Goal: Task Accomplishment & Management: Complete application form

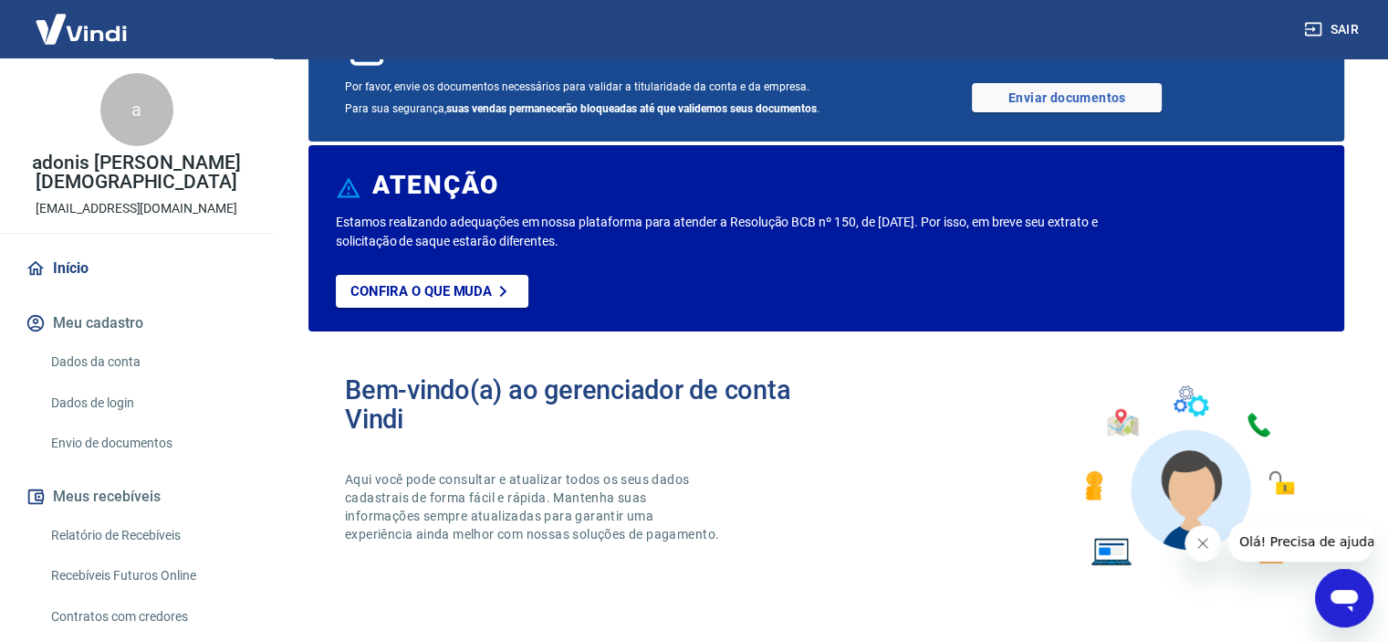
scroll to position [34, 0]
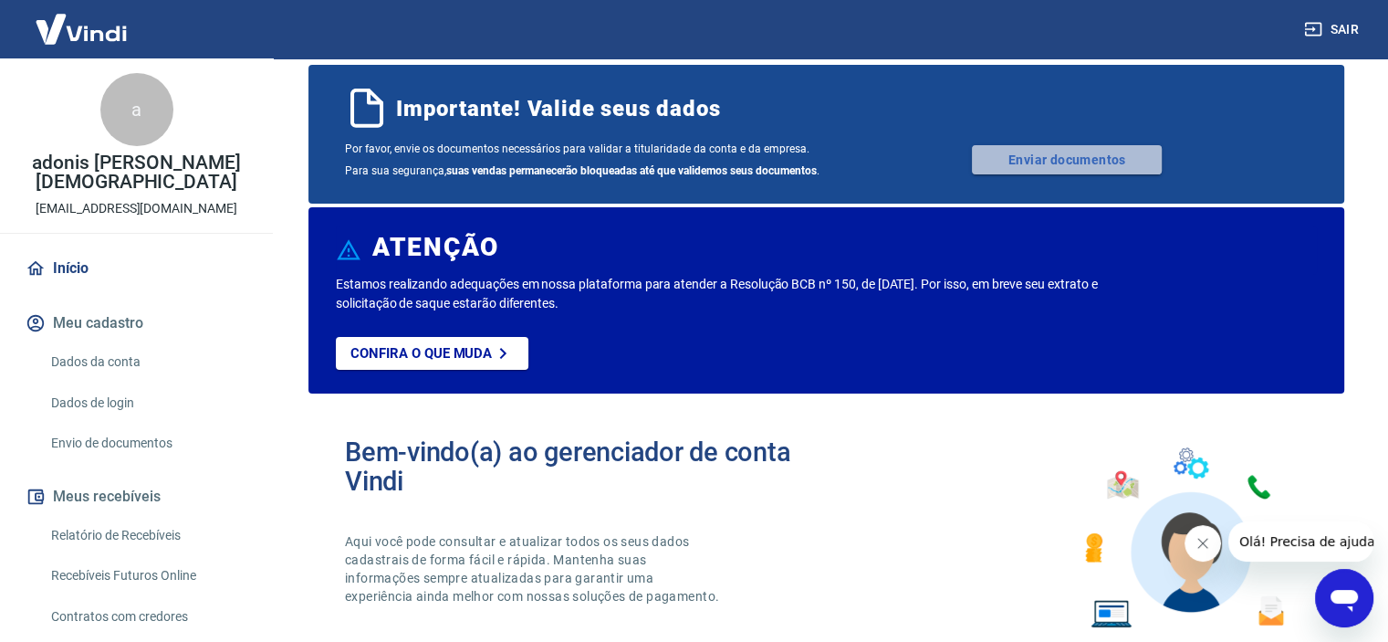
click at [1047, 158] on link "Enviar documentos" at bounding box center [1067, 159] width 190 height 29
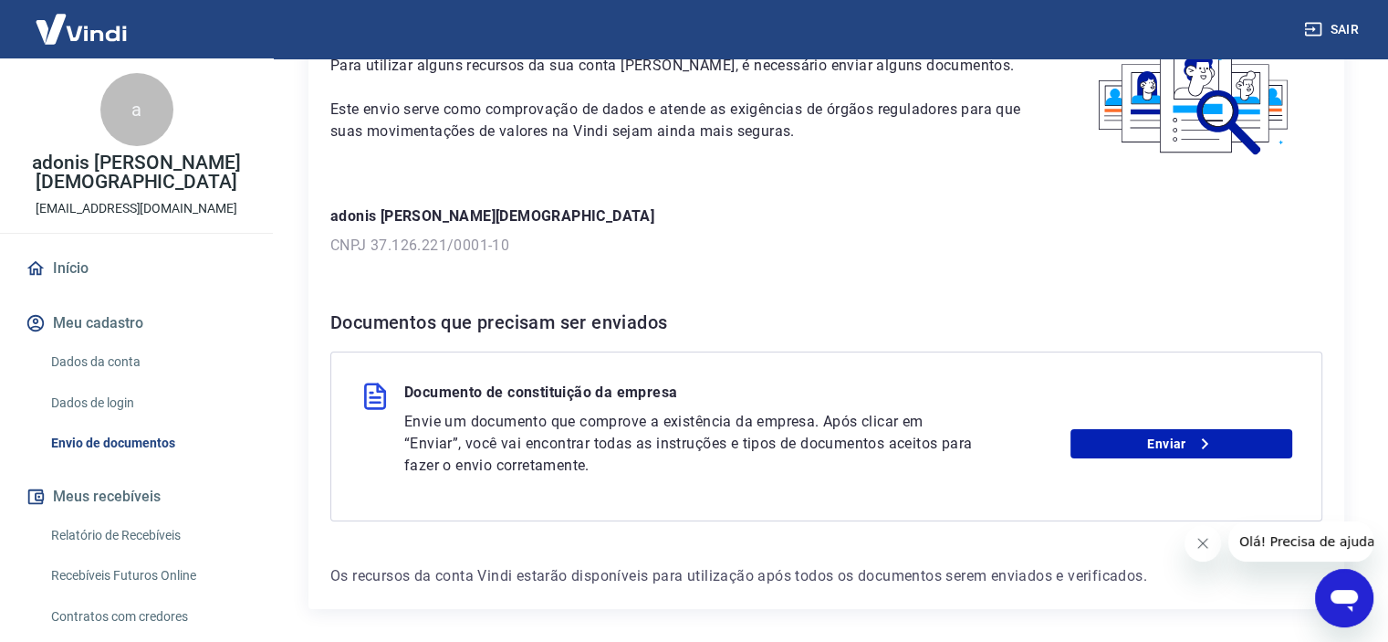
scroll to position [135, 0]
click at [1164, 442] on link "Enviar" at bounding box center [1182, 443] width 222 height 29
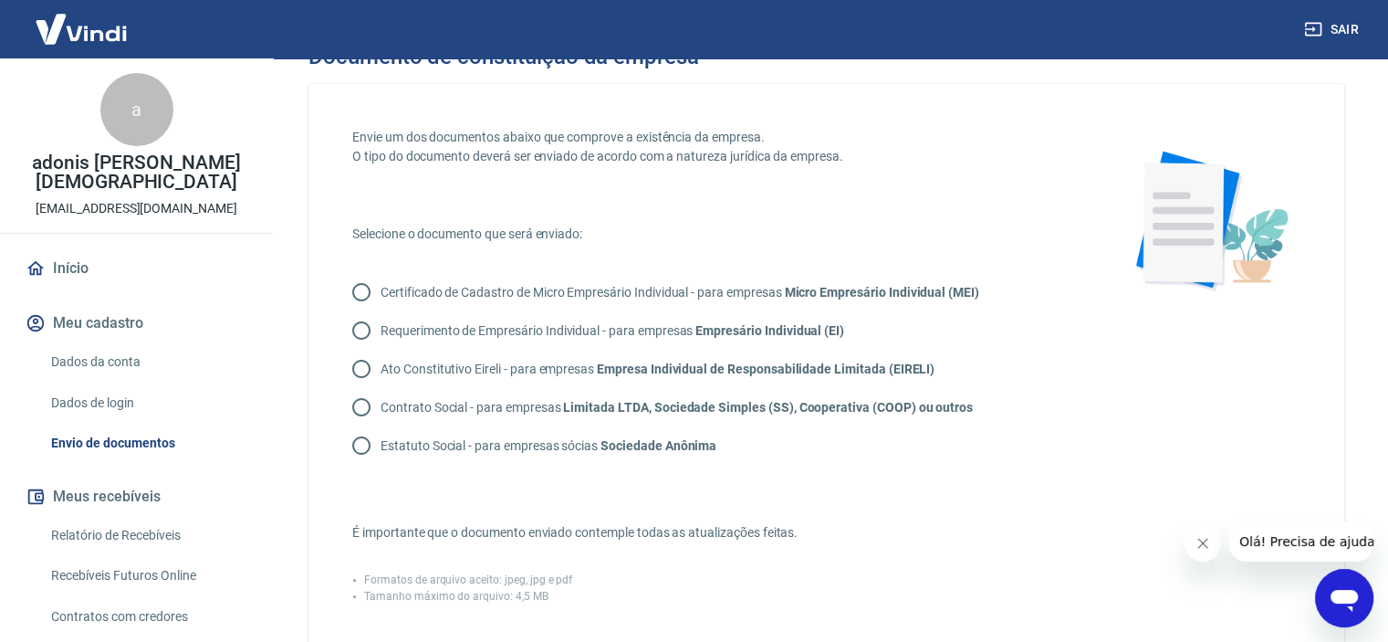
scroll to position [39, 0]
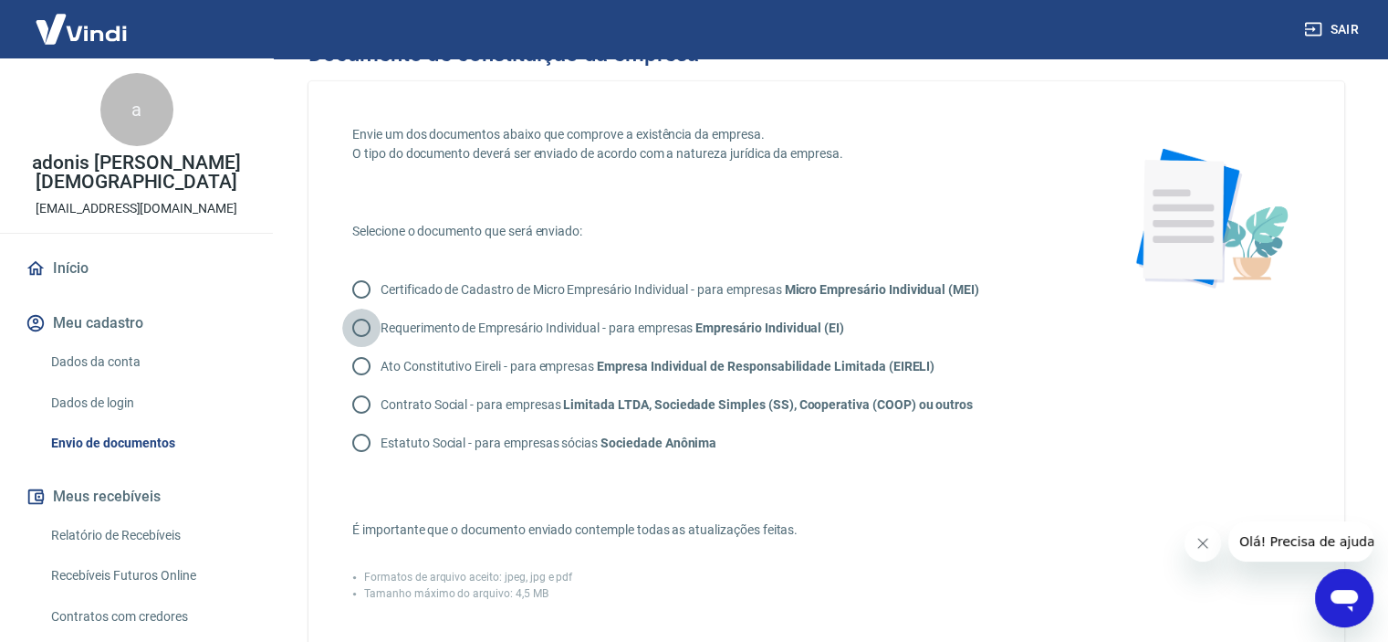
click at [359, 326] on input "Requerimento de Empresário Individual - para empresas Empresário Individual (EI)" at bounding box center [361, 327] width 38 height 38
radio input "true"
click at [1375, 247] on div "Documento de constituição da empresa Envie um dos documentos abaixo que comprov…" at bounding box center [826, 568] width 1123 height 1099
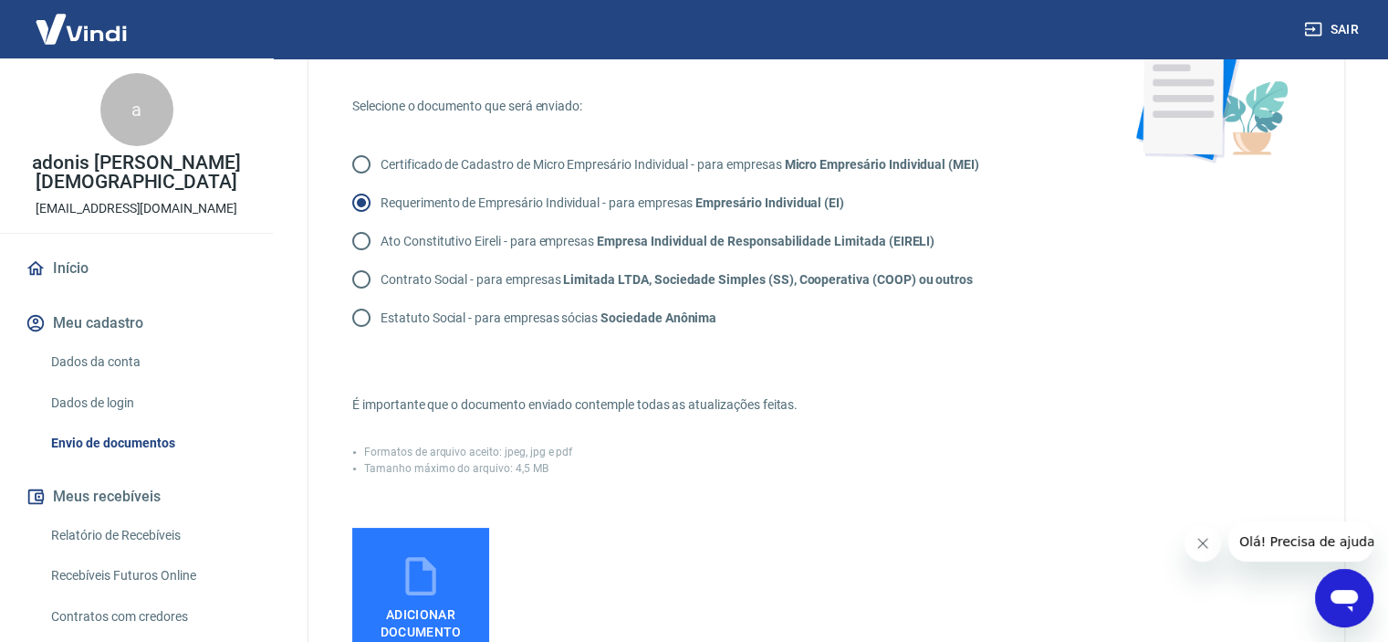
scroll to position [156, 0]
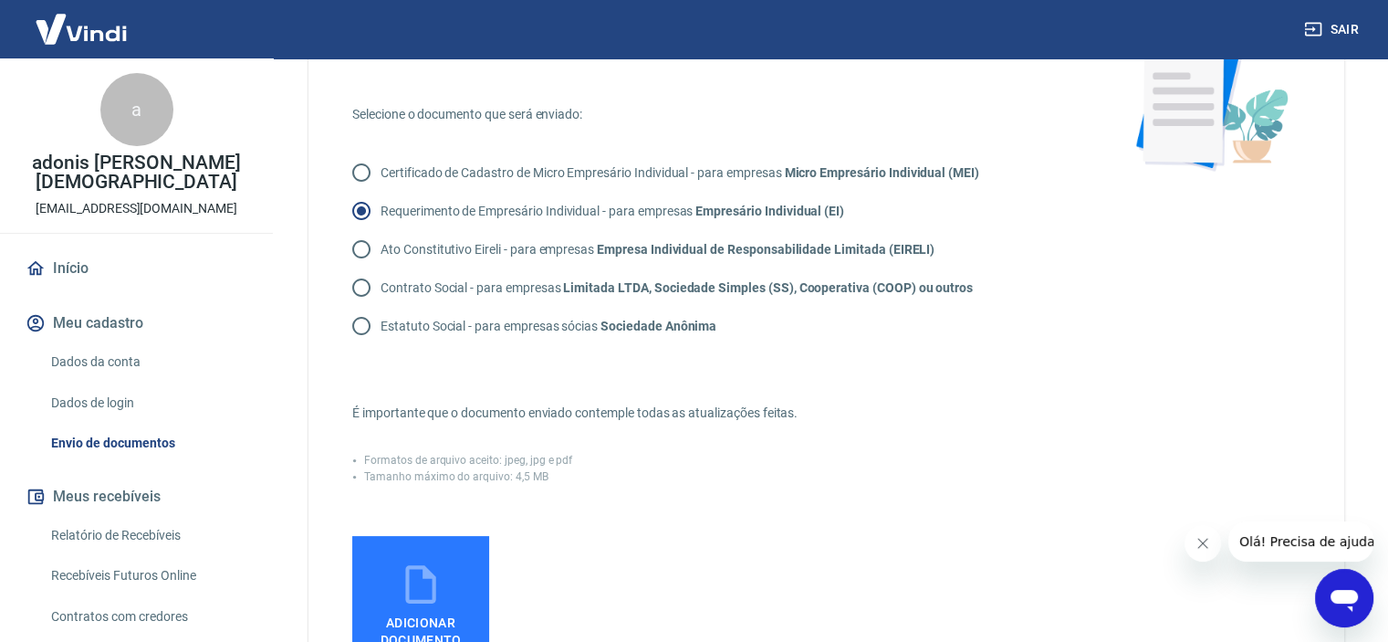
click at [411, 594] on icon at bounding box center [421, 584] width 46 height 46
click at [0, 0] on input "Adicionar documento" at bounding box center [0, 0] width 0 height 0
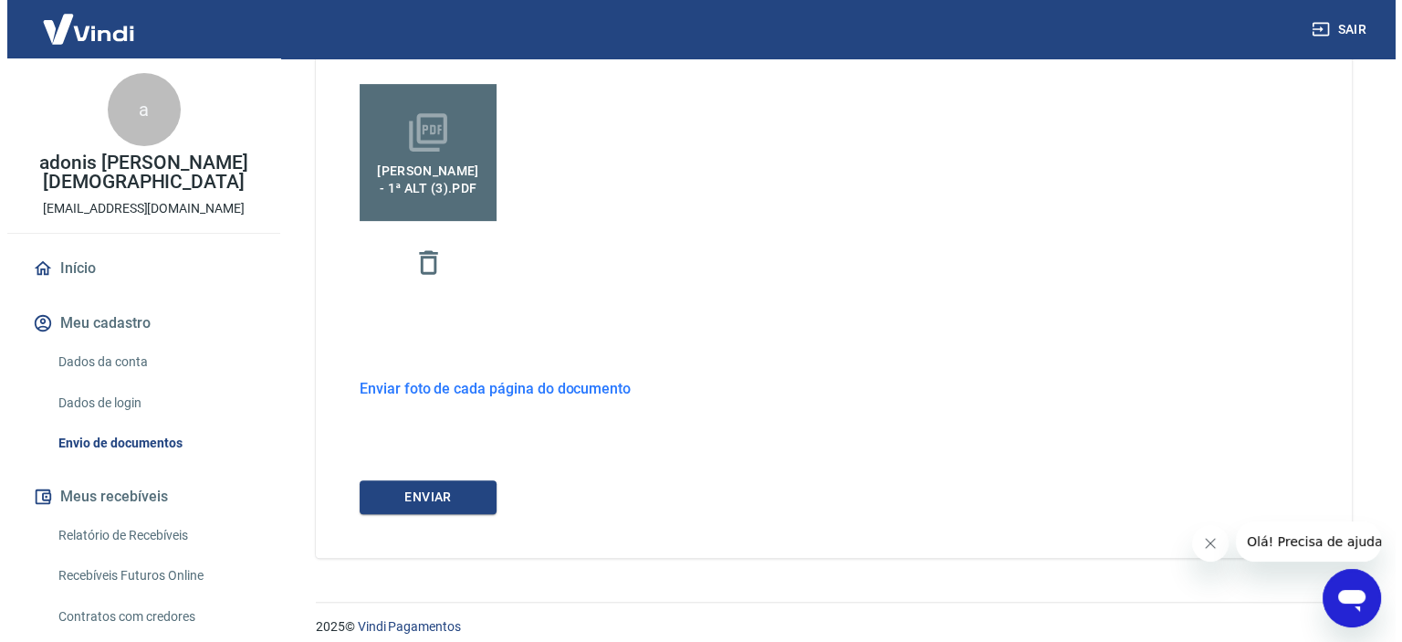
scroll to position [618, 0]
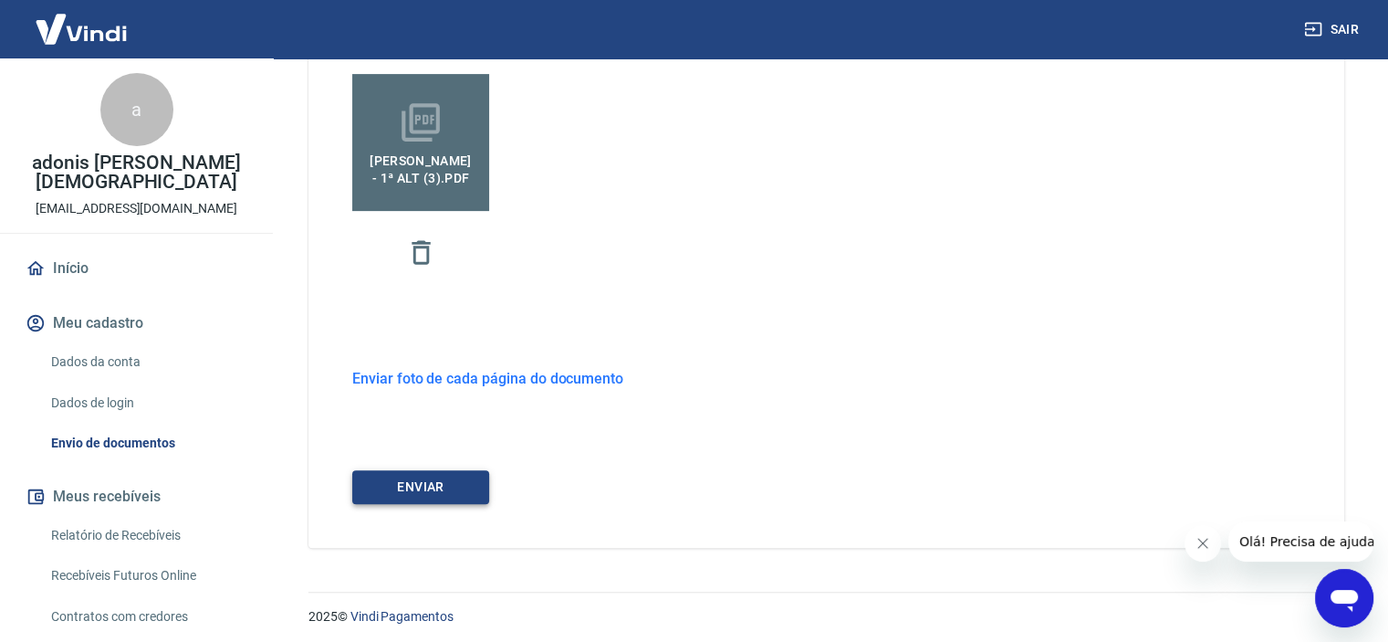
click at [427, 481] on button "ENVIAR" at bounding box center [420, 487] width 137 height 34
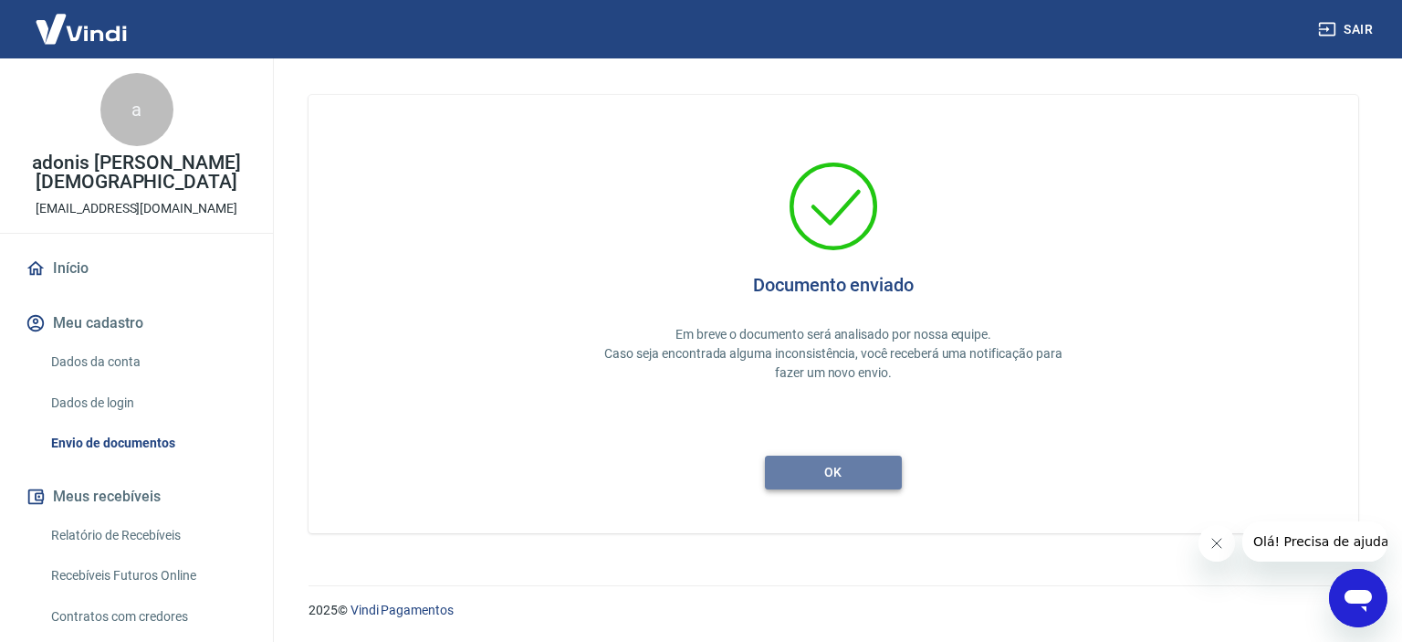
click at [858, 473] on button "ok" at bounding box center [833, 472] width 137 height 34
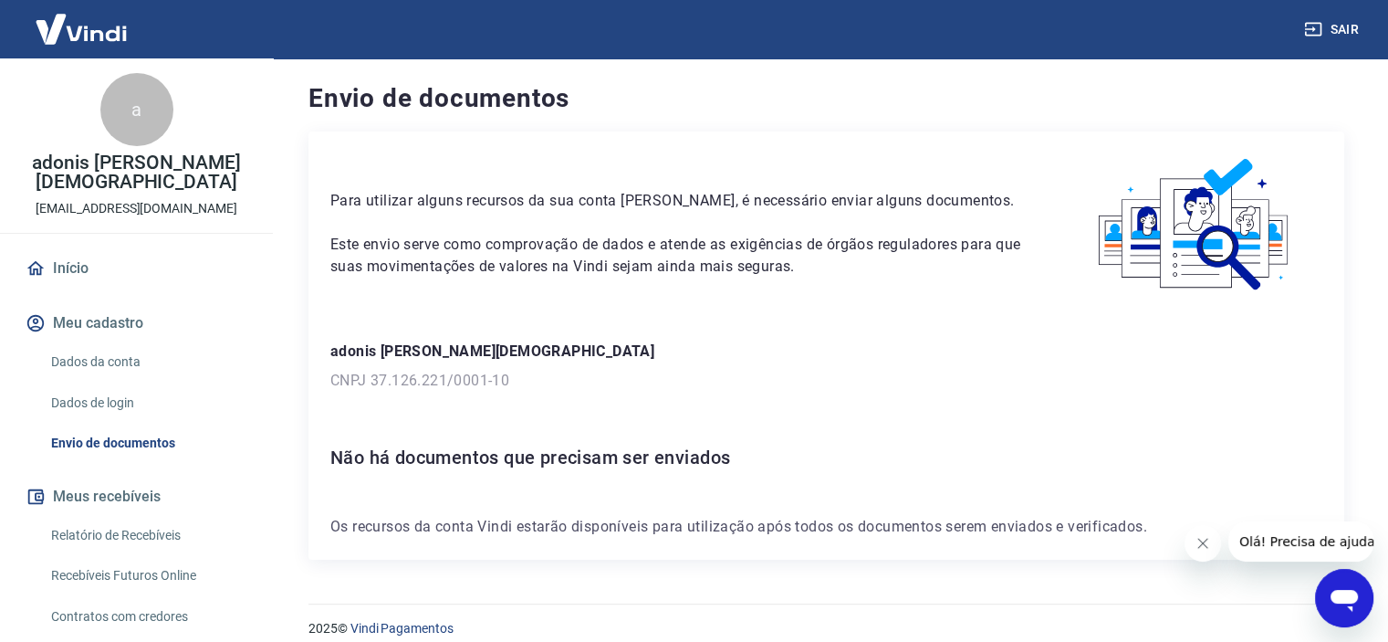
scroll to position [18, 0]
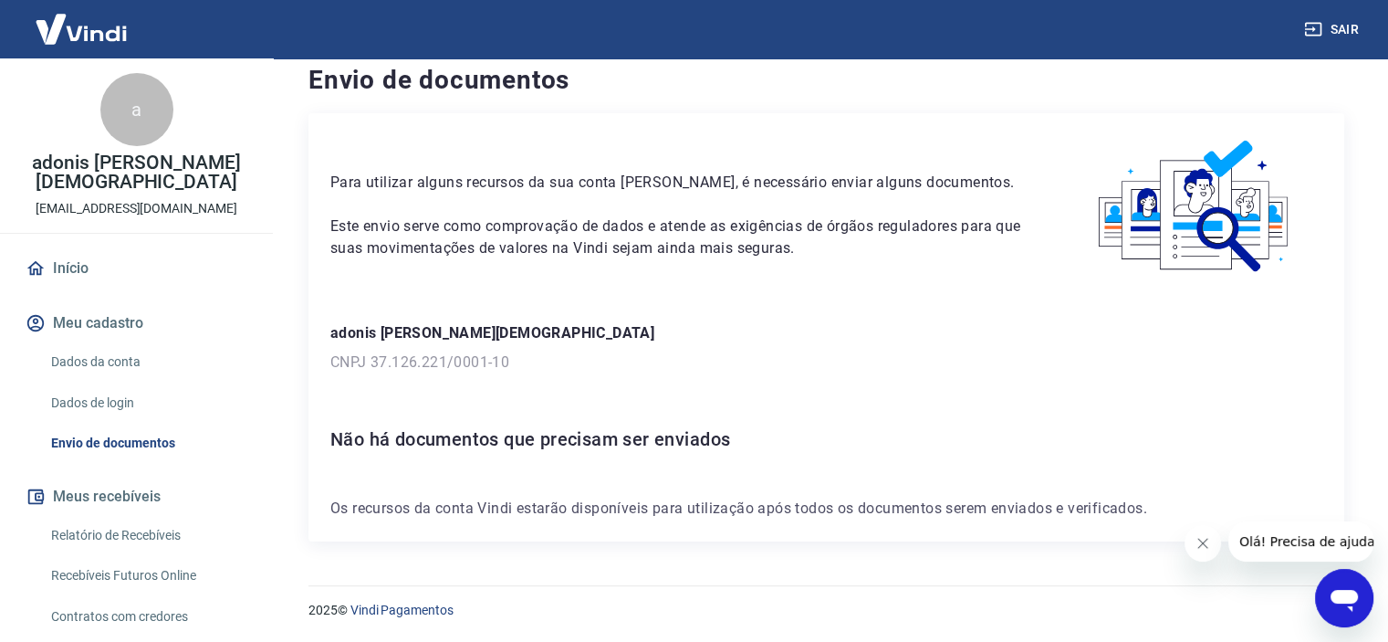
click at [1209, 542] on icon "Fechar mensagem da empresa" at bounding box center [1203, 543] width 15 height 15
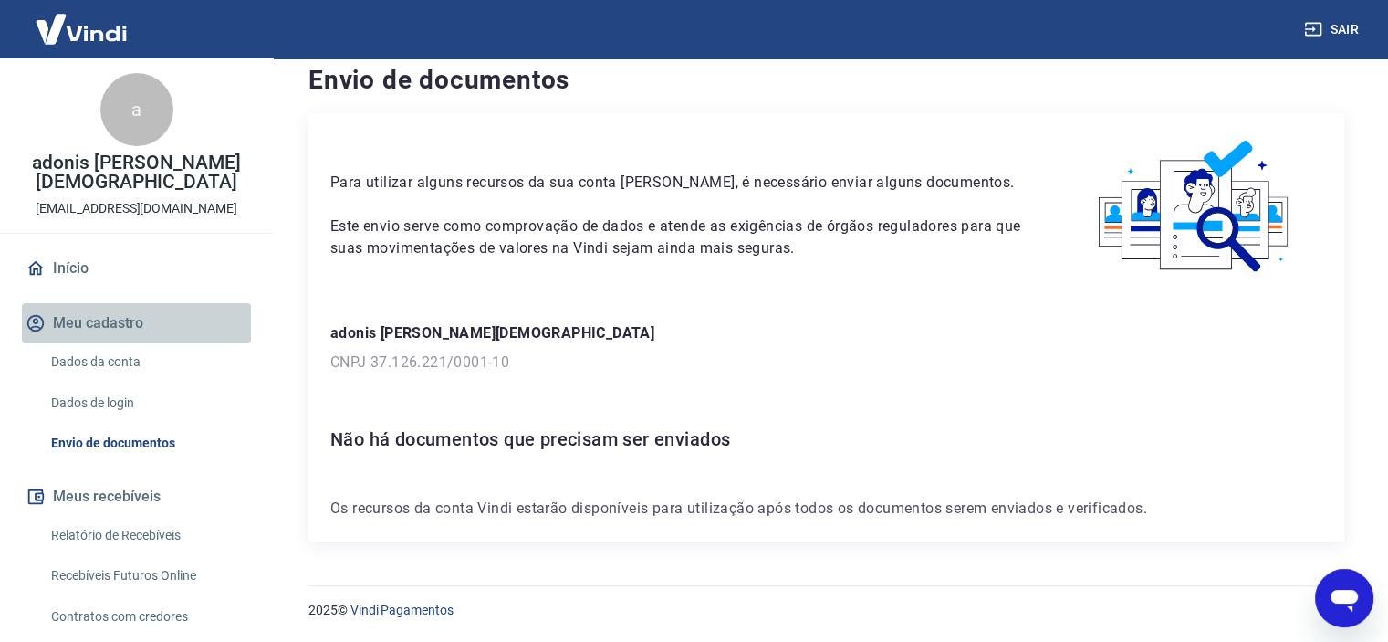
click at [146, 306] on button "Meu cadastro" at bounding box center [136, 323] width 229 height 40
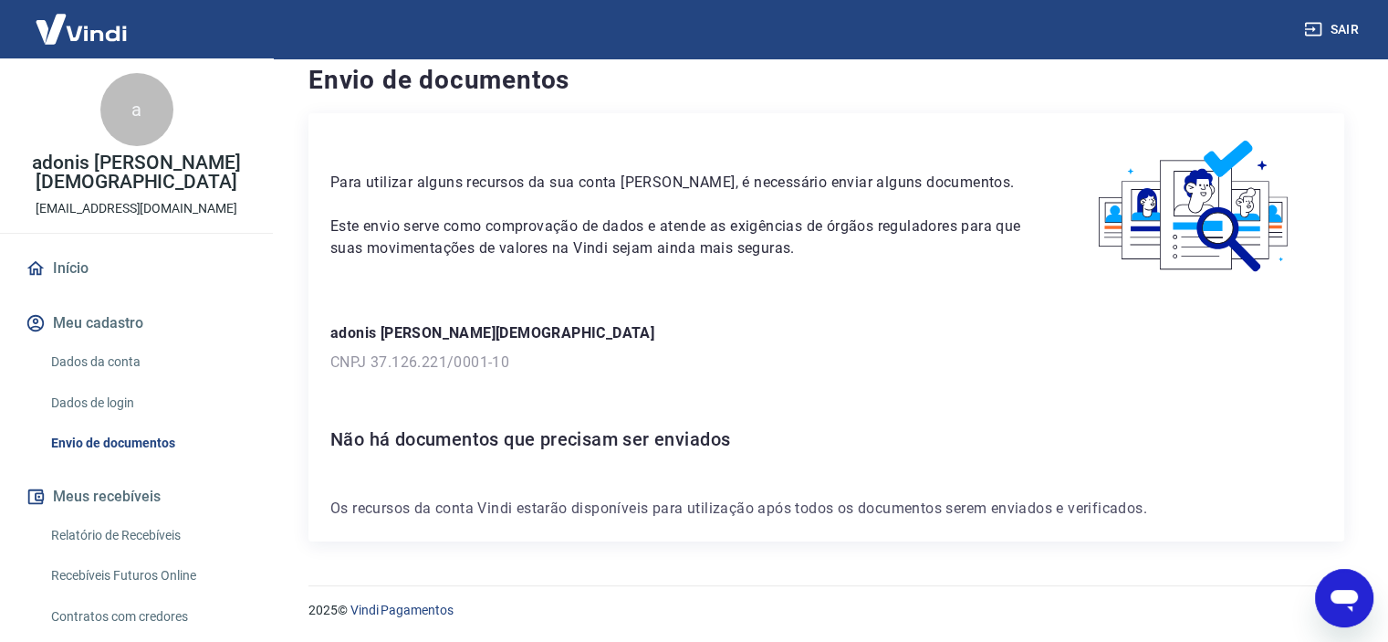
scroll to position [123, 0]
